Goal: Check status: Check status

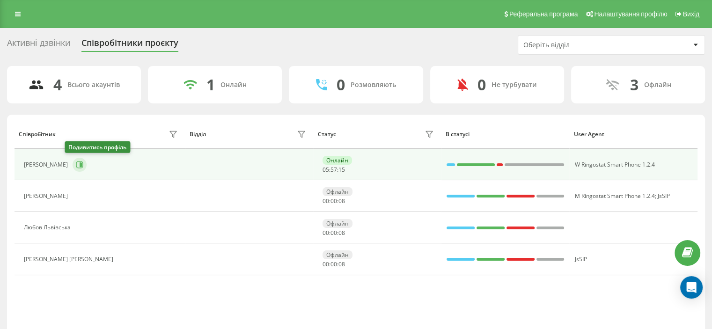
click at [76, 164] on icon at bounding box center [79, 164] width 7 height 7
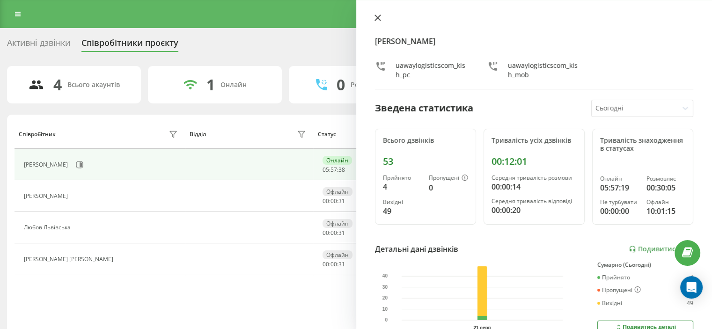
click at [379, 16] on icon at bounding box center [378, 18] width 6 height 6
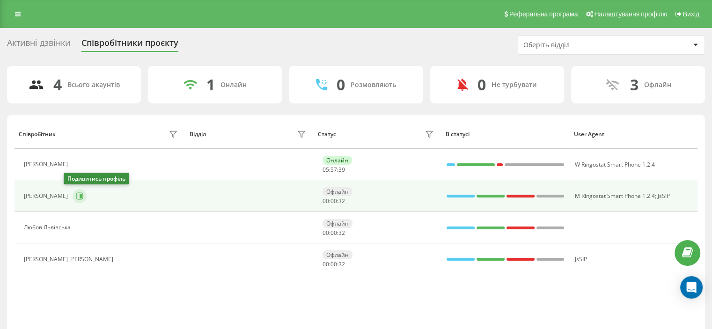
click at [76, 194] on icon at bounding box center [79, 195] width 7 height 7
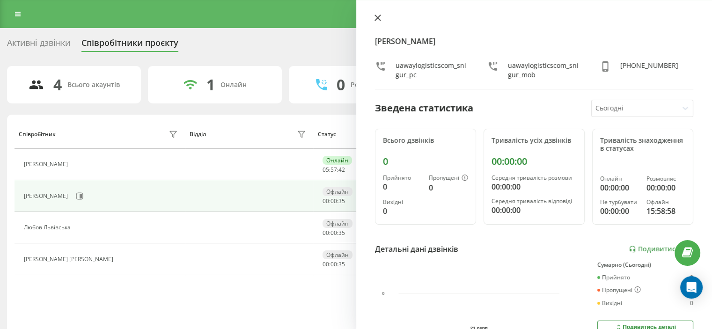
click at [377, 14] on button at bounding box center [378, 18] width 12 height 9
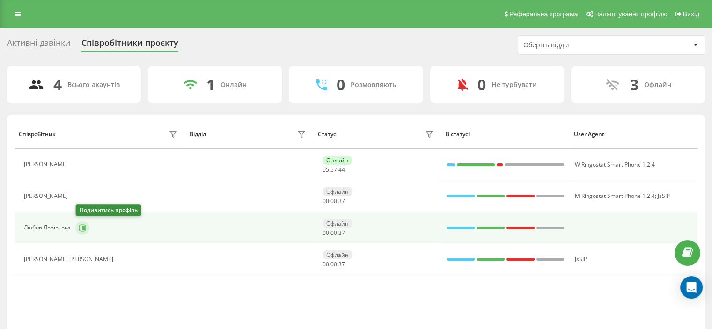
click at [82, 231] on button at bounding box center [82, 228] width 14 height 14
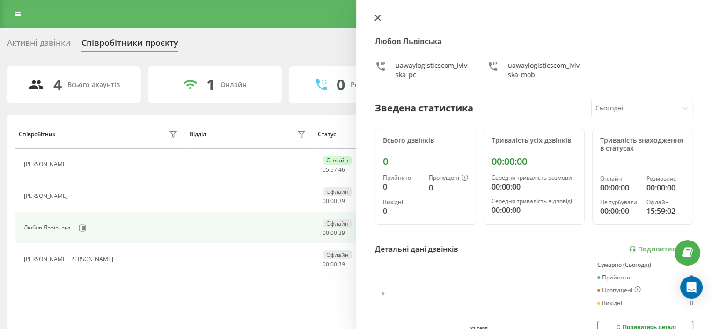
click at [377, 17] on icon at bounding box center [378, 18] width 6 height 6
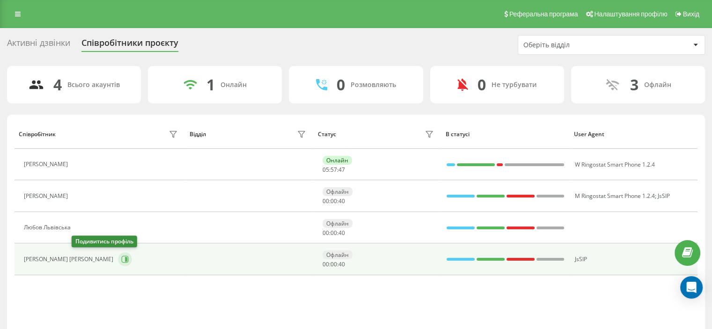
click at [125, 258] on icon at bounding box center [126, 259] width 2 height 5
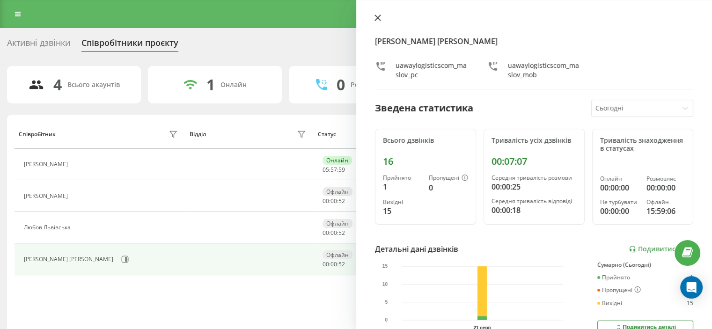
click at [378, 18] on icon at bounding box center [378, 18] width 6 height 6
